Goal: Task Accomplishment & Management: Use online tool/utility

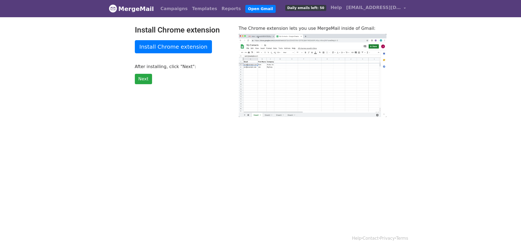
click at [311, 11] on link "Daily emails left: 50" at bounding box center [305, 7] width 45 height 11
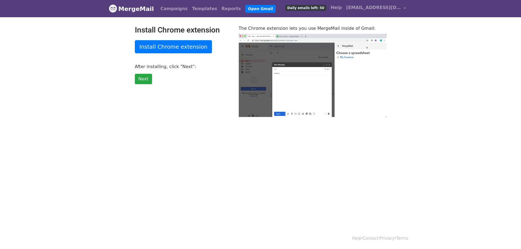
click at [310, 9] on span "Daily emails left: 50" at bounding box center [305, 8] width 41 height 6
type input "13.1"
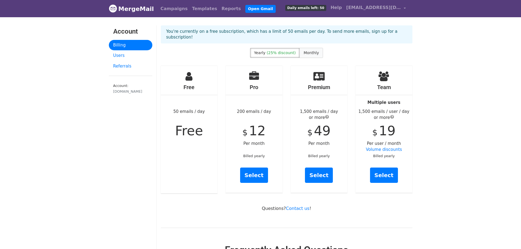
click at [307, 51] on label "Monthly" at bounding box center [312, 53] width 24 height 10
click at [251, 169] on link "Select" at bounding box center [254, 175] width 28 height 15
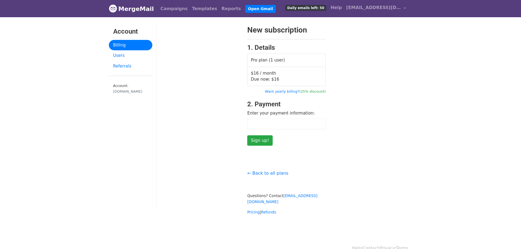
click at [194, 180] on div at bounding box center [200, 189] width 87 height 51
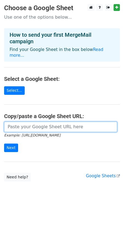
click at [36, 121] on input "url" at bounding box center [60, 126] width 113 height 10
paste input "https://docs.google.com/spreadsheets/d/1QmVz8sRKpPpGaNXfpWRrYiPQe7SIWNX2/edit?g…"
type input "https://docs.google.com/spreadsheets/d/1QmVz8sRKpPpGaNXfpWRrYiPQe7SIWNX2/edit?g…"
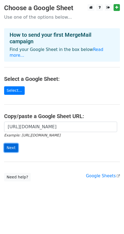
click at [15, 143] on input "Next" at bounding box center [11, 147] width 14 height 8
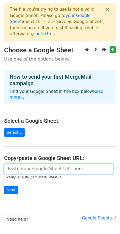
click at [31, 163] on input "url" at bounding box center [58, 168] width 109 height 10
paste input "[URL][DOMAIN_NAME]"
type input "[URL][DOMAIN_NAME]"
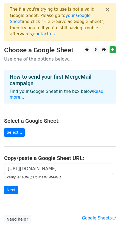
scroll to position [0, 0]
click at [14, 185] on input "Next" at bounding box center [11, 189] width 14 height 8
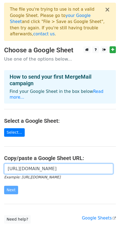
click at [47, 163] on input "https://docs.google.com/spreadsheets/d/1oCrCYIz-uI-qrOZ8xKJRQ7pI00ndJzgYSA9Xerm…" at bounding box center [58, 168] width 109 height 10
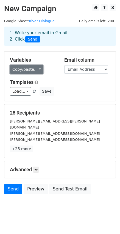
click at [28, 68] on link "Copy/paste..." at bounding box center [26, 69] width 33 height 8
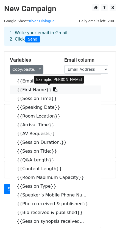
click at [53, 89] on icon at bounding box center [55, 89] width 4 height 4
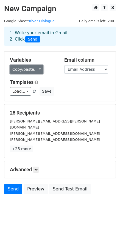
click at [35, 72] on link "Copy/paste..." at bounding box center [26, 69] width 33 height 8
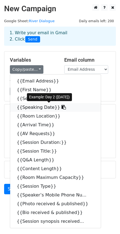
click at [61, 107] on icon at bounding box center [63, 107] width 4 height 4
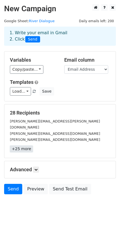
click at [23, 145] on link "+25 more" at bounding box center [21, 148] width 23 height 7
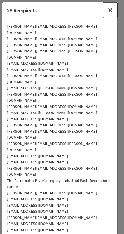
click at [112, 10] on span "×" at bounding box center [109, 10] width 5 height 8
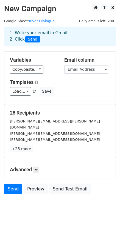
click at [37, 161] on div "Advanced Tracking Track Opens UTM Codes Track Clicks Filters Only include sprea…" at bounding box center [59, 169] width 111 height 17
click at [37, 168] on icon at bounding box center [35, 169] width 3 height 3
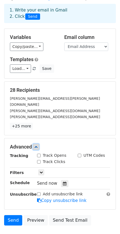
scroll to position [27, 0]
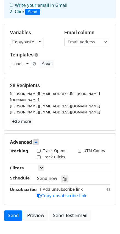
click at [38, 149] on input "Track Opens" at bounding box center [39, 151] width 4 height 4
checkbox input "true"
click at [38, 155] on input "Track Clicks" at bounding box center [39, 157] width 4 height 4
checkbox input "true"
click at [79, 149] on input "UTM Codes" at bounding box center [79, 151] width 4 height 4
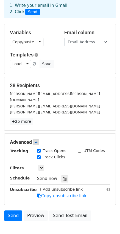
checkbox input "true"
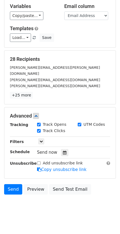
scroll to position [54, 0]
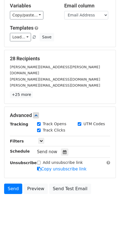
click at [40, 161] on input "Add unsubscribe link" at bounding box center [39, 163] width 4 height 4
checkbox input "true"
click at [16, 91] on link "+25 more" at bounding box center [21, 94] width 23 height 7
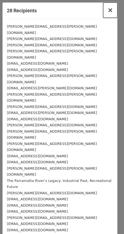
click at [111, 10] on span "×" at bounding box center [109, 10] width 5 height 8
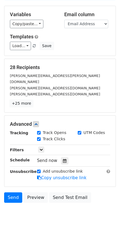
scroll to position [45, 0]
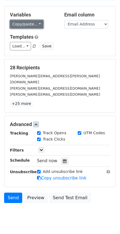
click at [31, 22] on link "Copy/paste..." at bounding box center [26, 24] width 33 height 8
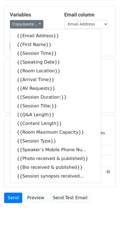
click at [57, 209] on body "New Campaign Daily emails left: 200 Google Sheet: River Dialogue 1. Write your …" at bounding box center [60, 93] width 120 height 268
